Goal: Task Accomplishment & Management: Use online tool/utility

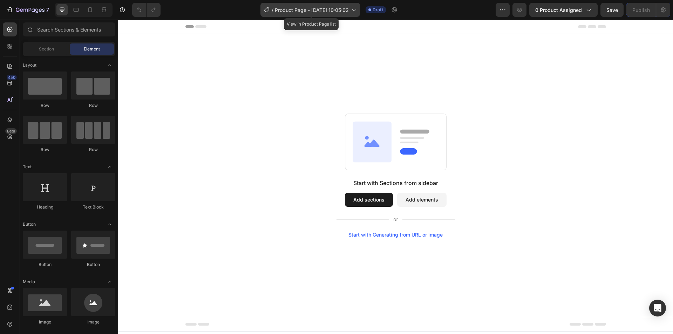
click at [310, 12] on span "Product Page - [DATE] 10:05:02" at bounding box center [312, 9] width 74 height 7
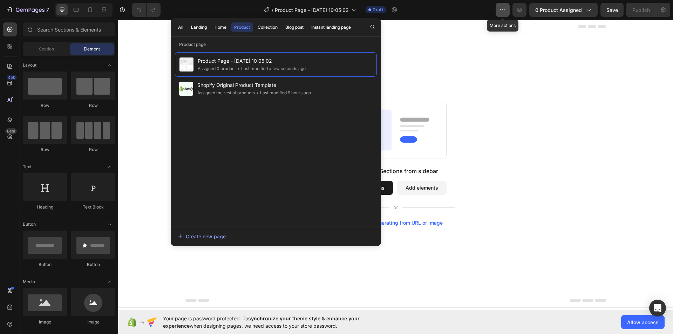
click at [503, 8] on icon "button" at bounding box center [502, 9] width 7 height 7
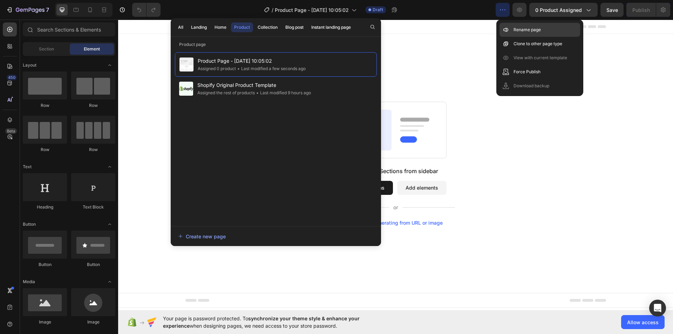
click at [518, 27] on p "Rename page" at bounding box center [527, 29] width 27 height 7
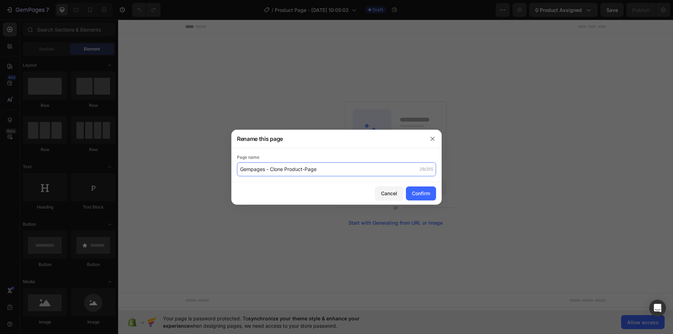
click at [265, 172] on input "Gempages - Clone Product-Page" at bounding box center [336, 169] width 199 height 14
type input "Gempages - Clone Product-Page"
click at [414, 194] on div "Confirm" at bounding box center [421, 193] width 18 height 7
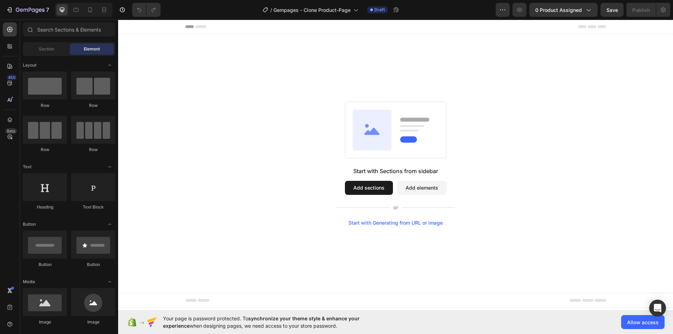
click at [262, 80] on div "Start with Sections from sidebar Add sections Add elements Start with Generatin…" at bounding box center [395, 163] width 555 height 259
click at [9, 46] on icon at bounding box center [9, 46] width 7 height 7
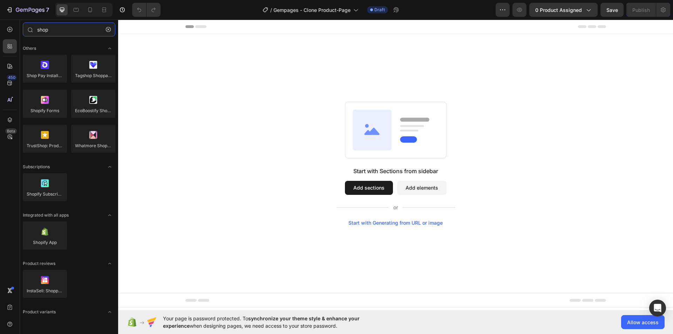
type input "shop"
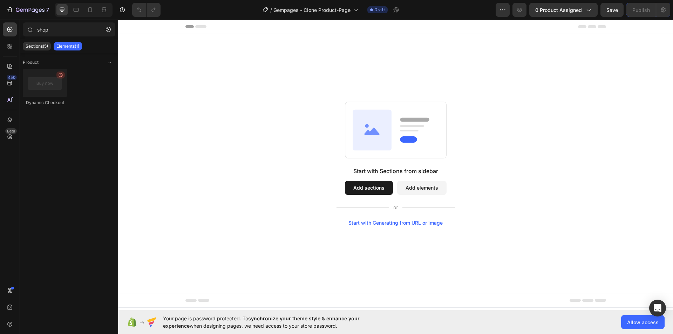
click at [424, 81] on div "Start with Sections from sidebar Add sections Add elements Start with Generatin…" at bounding box center [395, 163] width 555 height 259
click at [13, 46] on icon at bounding box center [9, 46] width 7 height 7
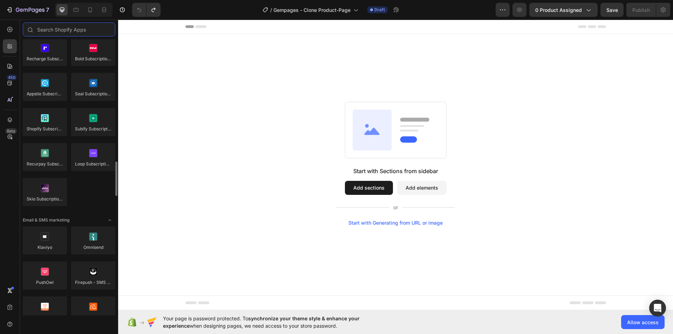
scroll to position [1263, 0]
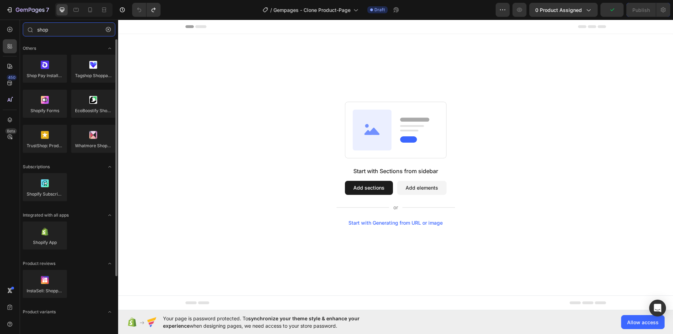
type input "shop"
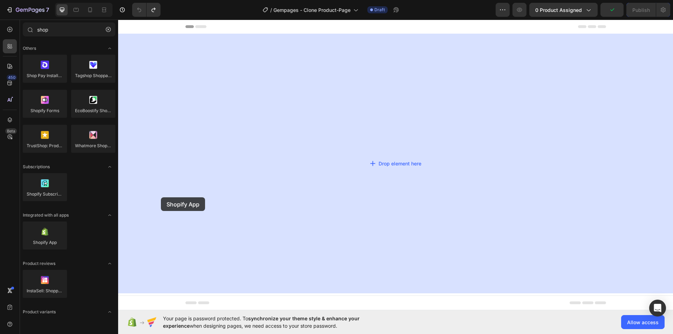
drag, startPoint x: 216, startPoint y: 238, endPoint x: 402, endPoint y: 83, distance: 243.0
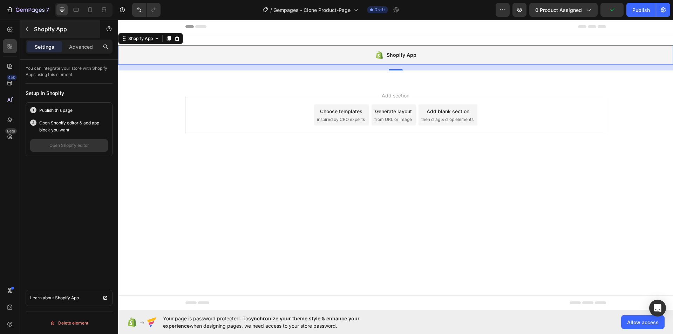
click at [56, 36] on div "Shopify App" at bounding box center [60, 29] width 80 height 18
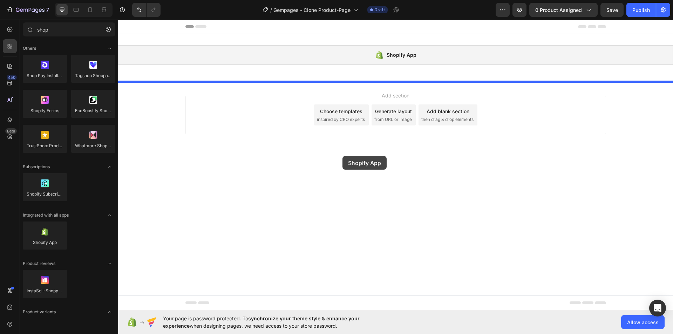
drag, startPoint x: 163, startPoint y: 255, endPoint x: 392, endPoint y: 135, distance: 257.9
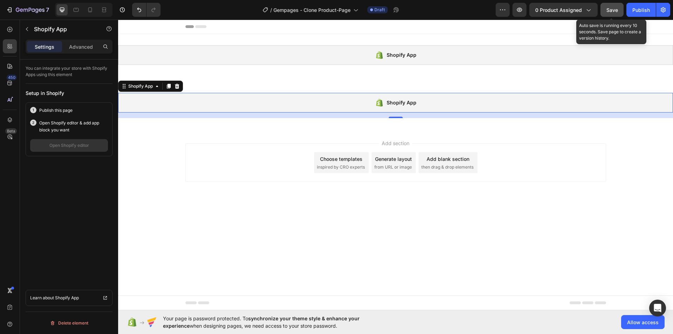
click at [619, 16] on button "Save" at bounding box center [612, 10] width 23 height 14
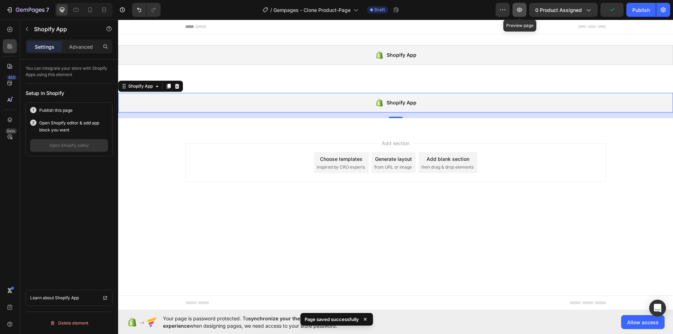
click at [518, 14] on button "button" at bounding box center [520, 10] width 14 height 14
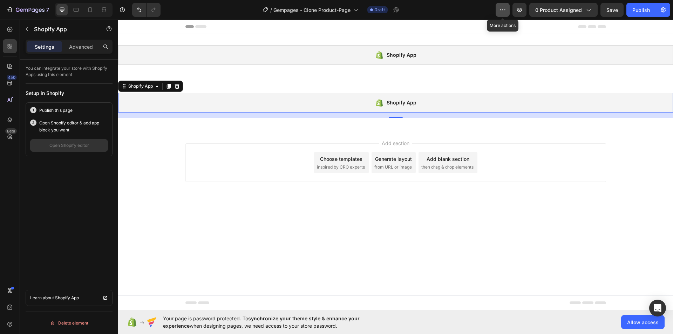
click at [499, 14] on button "button" at bounding box center [503, 10] width 14 height 14
click at [641, 7] on div "Publish" at bounding box center [642, 9] width 18 height 7
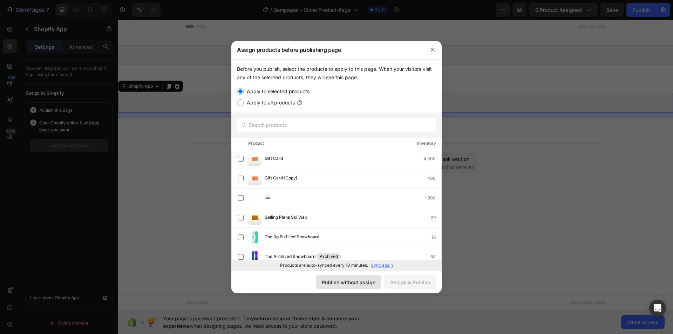
click at [361, 287] on button "Publish without assign" at bounding box center [349, 282] width 66 height 14
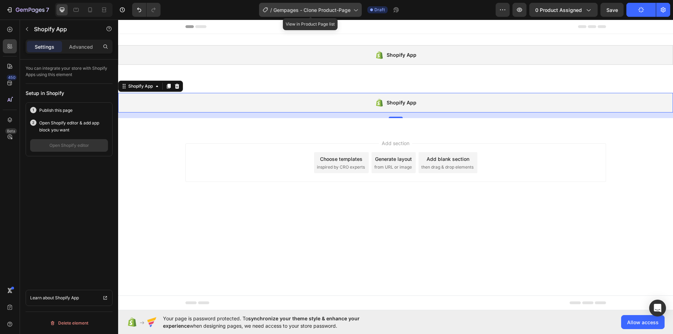
click at [359, 12] on icon at bounding box center [355, 9] width 7 height 7
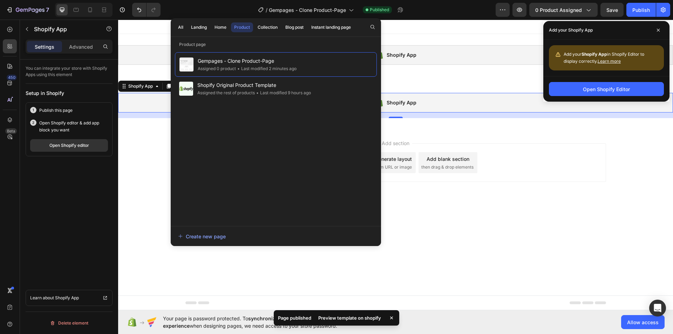
click at [361, 315] on div "Preview template on shopify" at bounding box center [349, 318] width 71 height 10
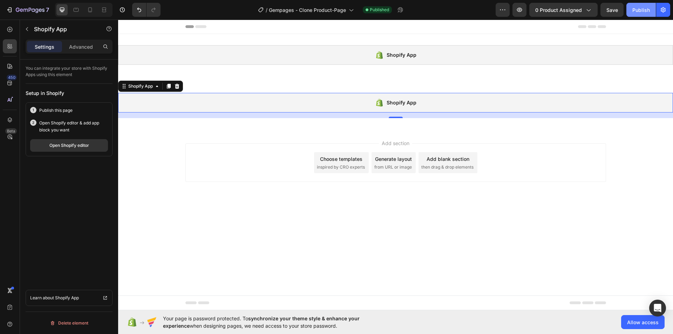
click at [654, 9] on button "Publish" at bounding box center [641, 10] width 29 height 14
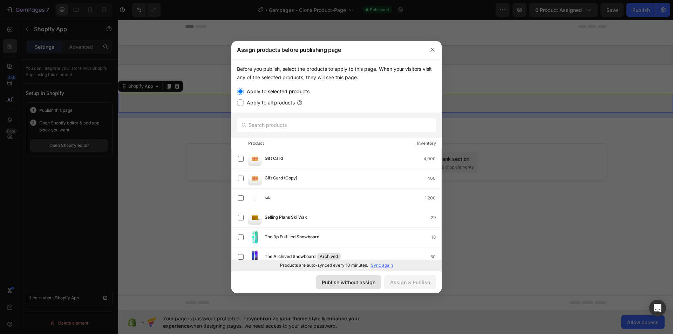
click at [365, 283] on div "Publish without assign" at bounding box center [349, 282] width 54 height 7
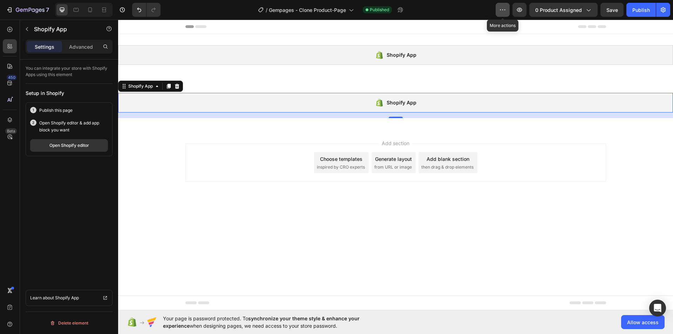
click at [508, 12] on button "button" at bounding box center [503, 10] width 14 height 14
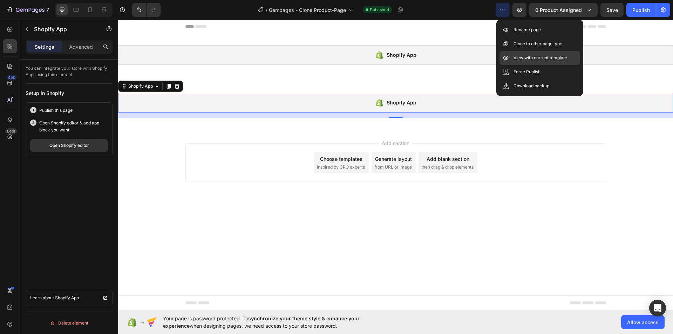
click at [505, 56] on icon at bounding box center [506, 58] width 5 height 4
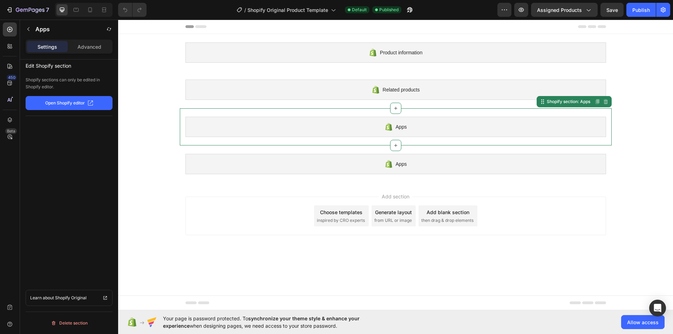
click at [376, 119] on div "Apps" at bounding box center [396, 127] width 421 height 20
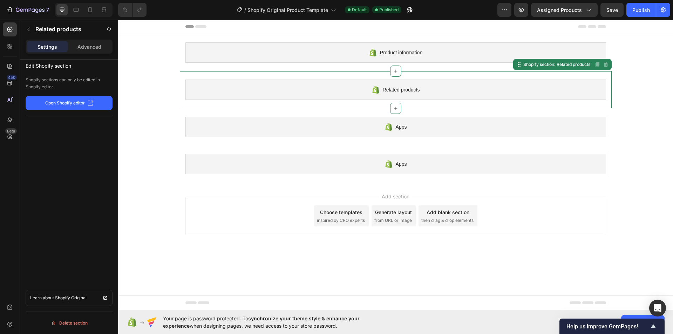
click at [382, 72] on div "Related products Shopify section: Related products Disabled. Please edit in Sho…" at bounding box center [396, 89] width 432 height 37
click at [338, 41] on div "Product information Shopify section: Product information" at bounding box center [396, 52] width 432 height 37
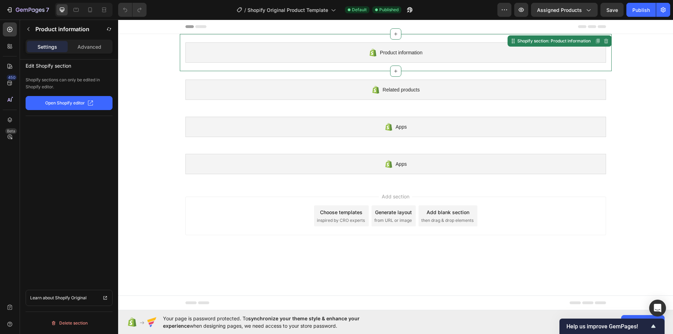
click at [331, 67] on div "Product information Shopify section: Product information Disabled. Please edit …" at bounding box center [396, 52] width 432 height 37
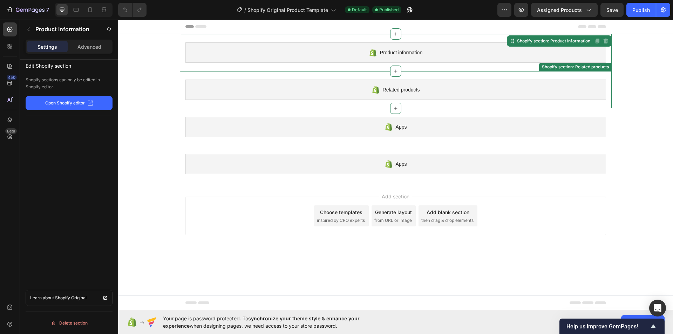
click at [335, 80] on div "Related products" at bounding box center [396, 90] width 421 height 20
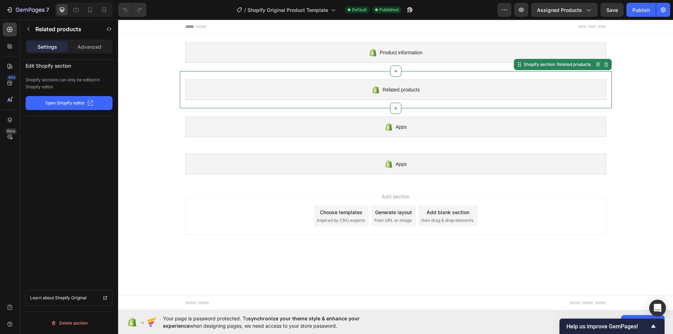
click at [337, 107] on div "Related products Shopify section: Related products Disabled. Please edit in Sho…" at bounding box center [396, 89] width 432 height 37
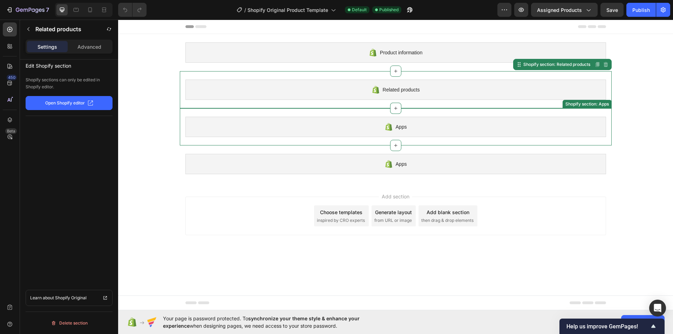
click at [329, 117] on div "Apps" at bounding box center [396, 127] width 421 height 20
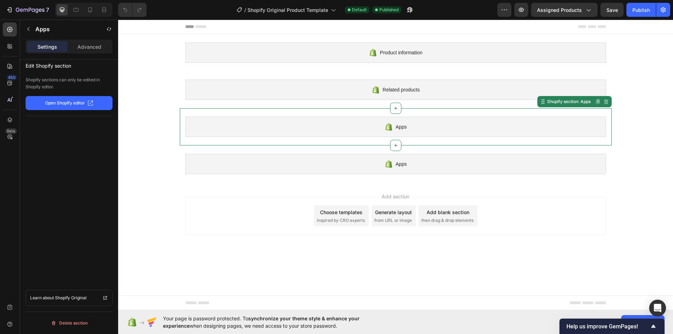
click at [325, 137] on div "Apps" at bounding box center [396, 127] width 421 height 20
click at [323, 148] on div "Apps Shopify section: Apps" at bounding box center [396, 164] width 432 height 37
click at [331, 111] on div "Apps Shopify section: Apps Disabled. Please edit in Shopify Editor Disabled. Pl…" at bounding box center [396, 126] width 432 height 37
